Goal: Task Accomplishment & Management: Use online tool/utility

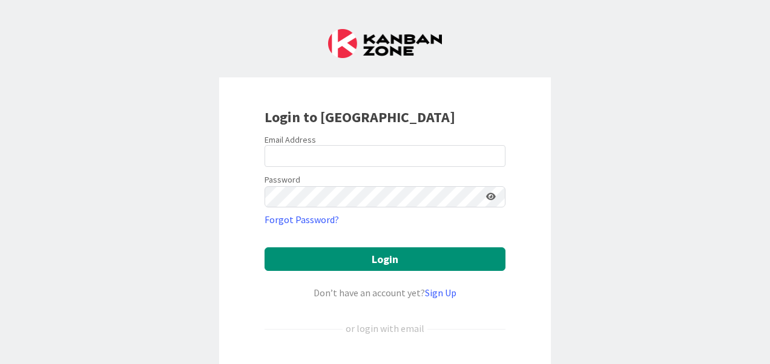
scroll to position [136, 0]
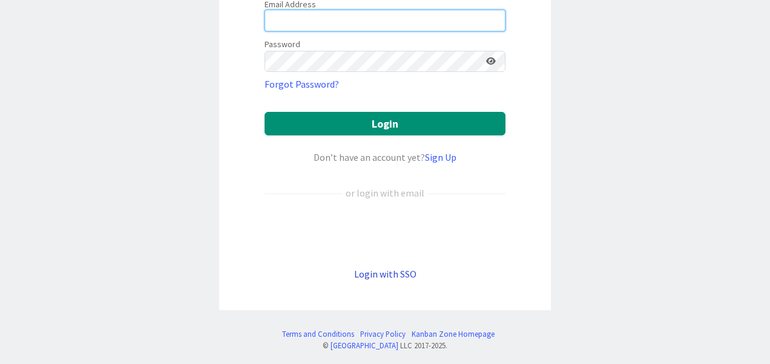
type input "[PERSON_NAME][EMAIL_ADDRESS][PERSON_NAME][DOMAIN_NAME]"
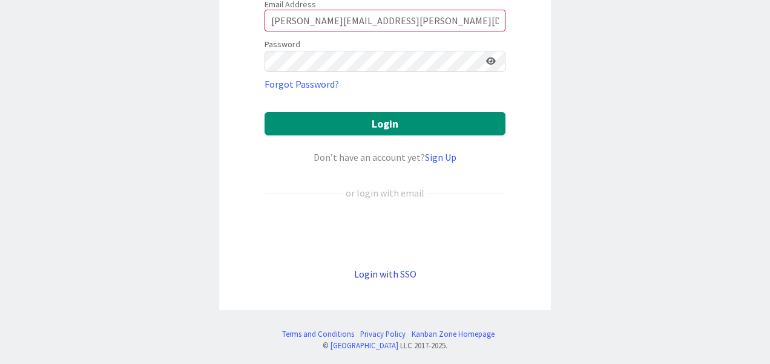
click at [380, 270] on link "Login with SSO" at bounding box center [385, 274] width 62 height 12
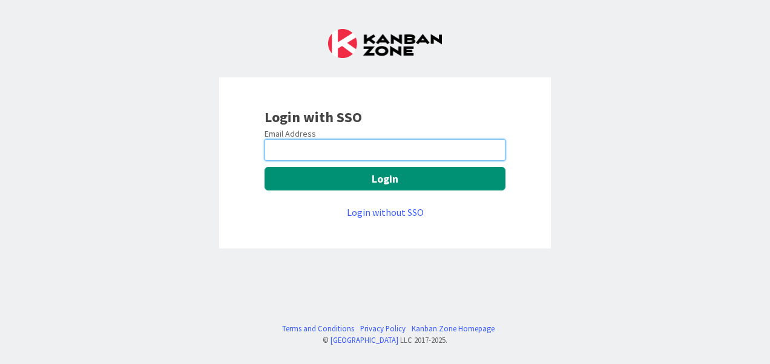
click at [384, 153] on input "email" at bounding box center [385, 150] width 241 height 22
type input "[PERSON_NAME][EMAIL_ADDRESS][PERSON_NAME][DOMAIN_NAME]"
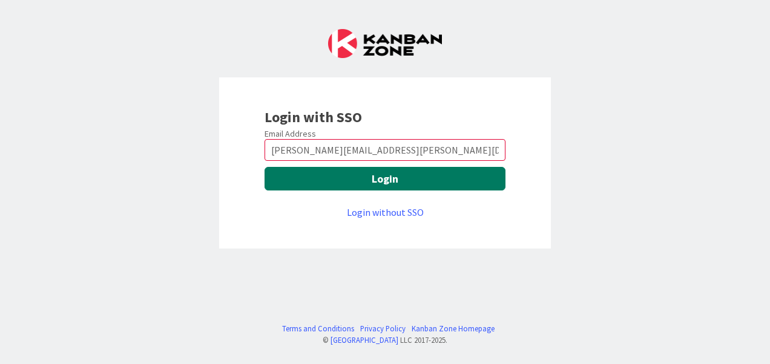
click at [365, 177] on button "Login" at bounding box center [385, 179] width 241 height 24
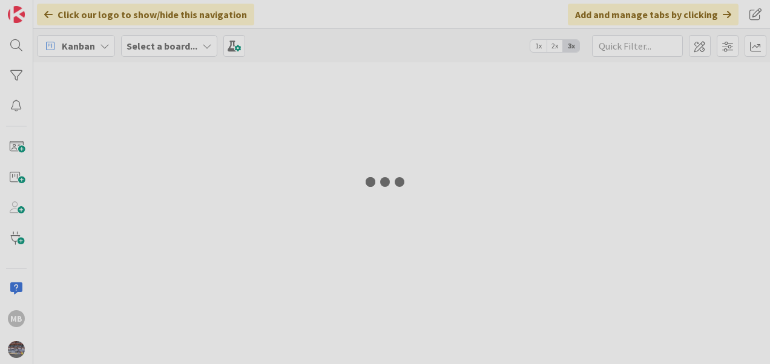
type input "1066"
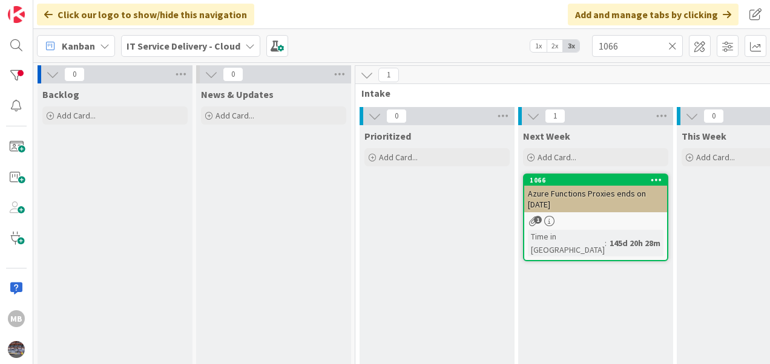
click at [675, 49] on icon at bounding box center [672, 46] width 8 height 11
